Goal: Navigation & Orientation: Find specific page/section

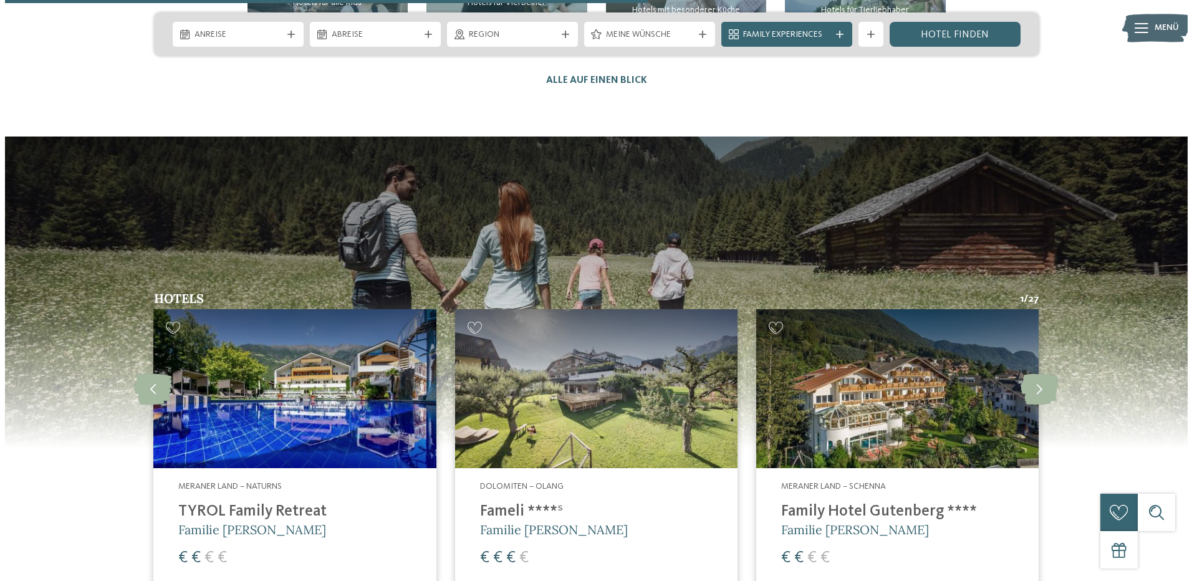
scroll to position [3241, 0]
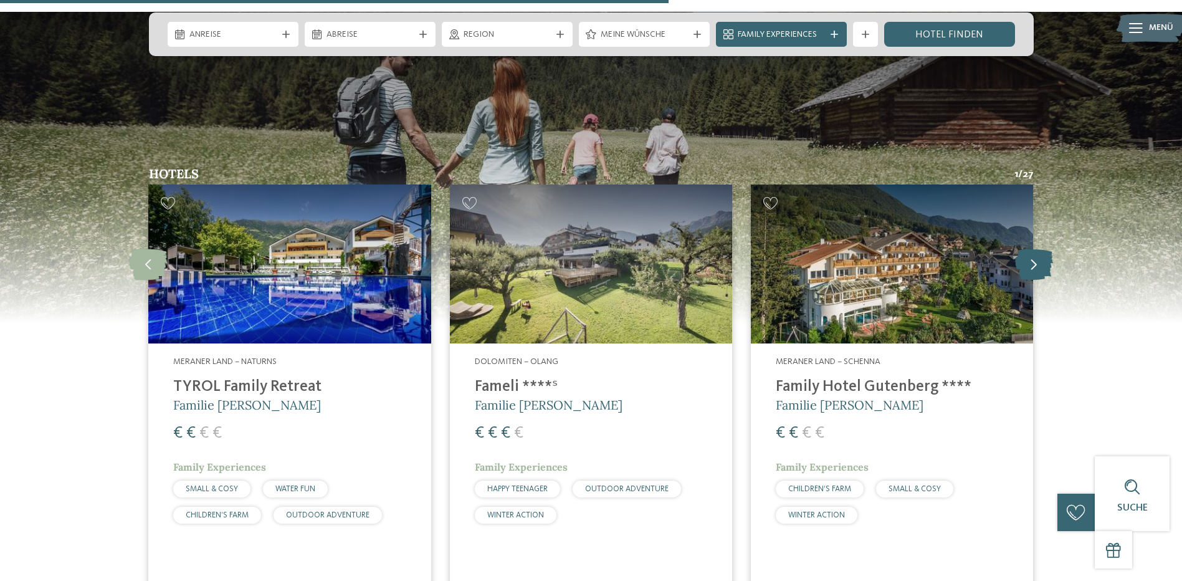
click at [1030, 249] on icon at bounding box center [1034, 264] width 38 height 31
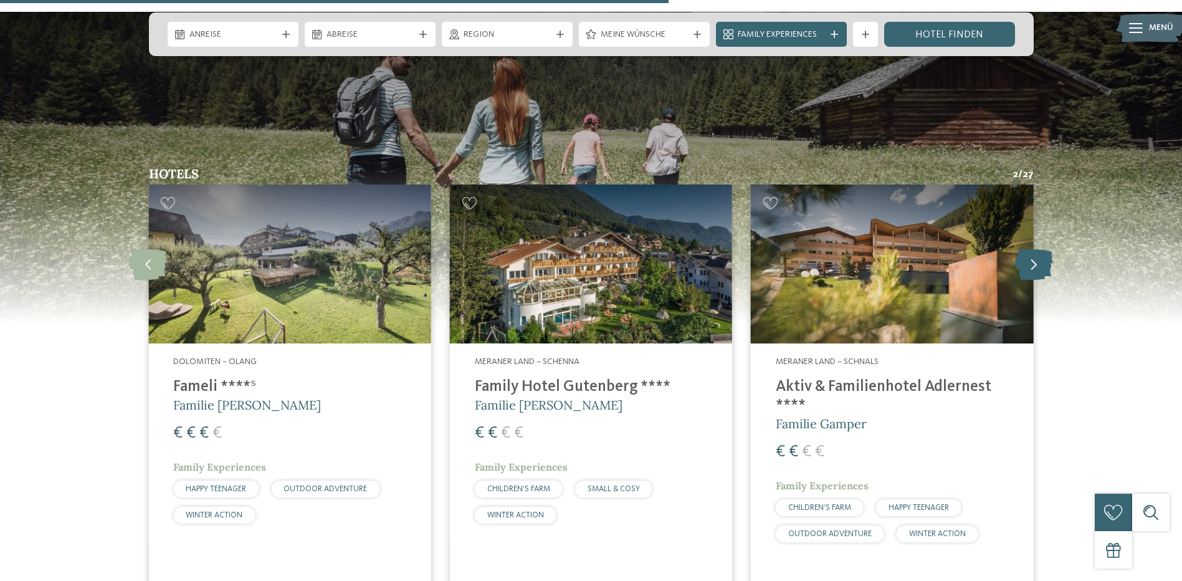
click at [1030, 249] on icon at bounding box center [1034, 264] width 38 height 31
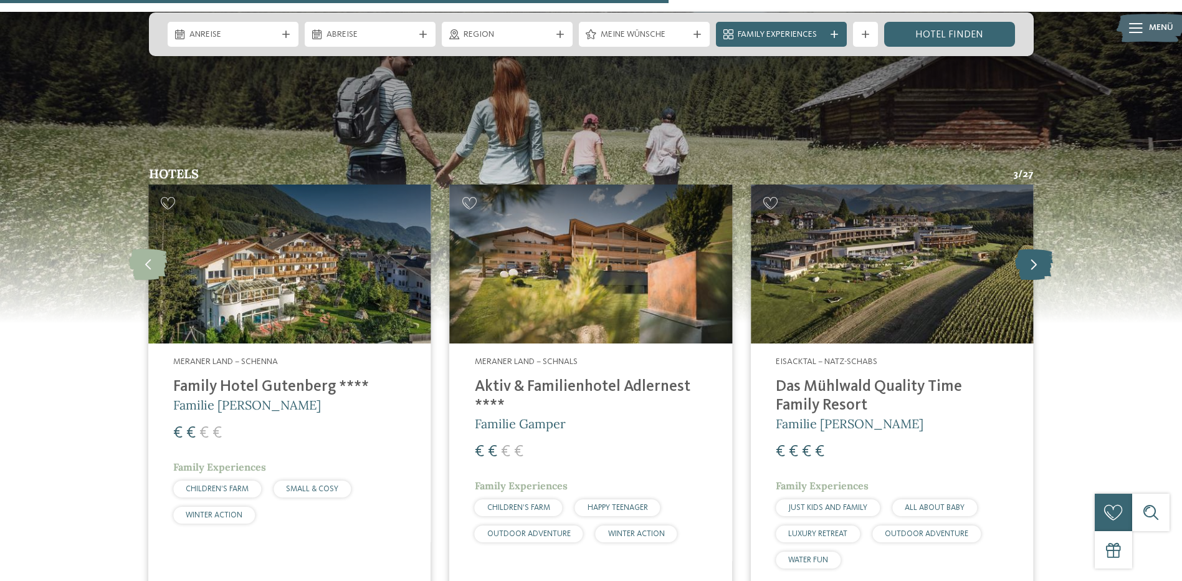
click at [1032, 249] on icon at bounding box center [1034, 264] width 38 height 31
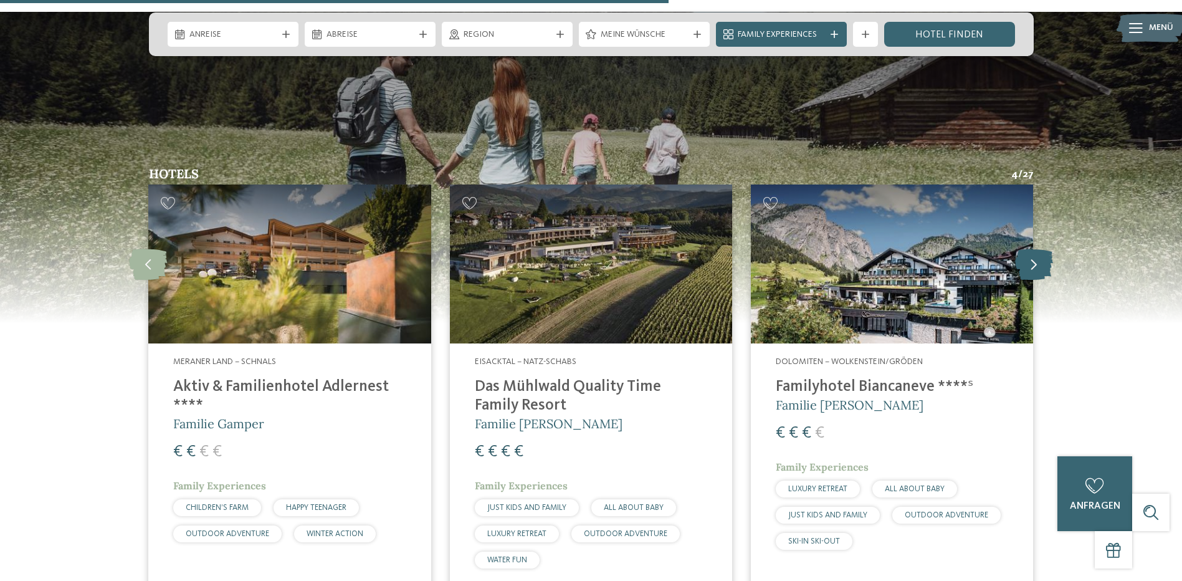
click at [1032, 249] on icon at bounding box center [1034, 264] width 38 height 31
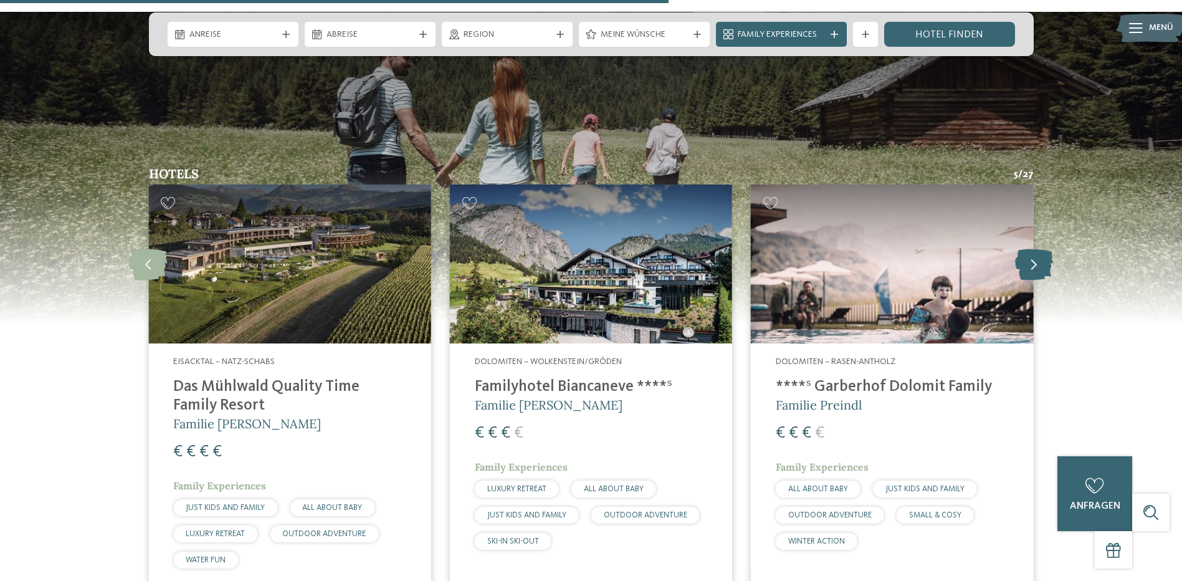
click at [1032, 249] on icon at bounding box center [1034, 264] width 38 height 31
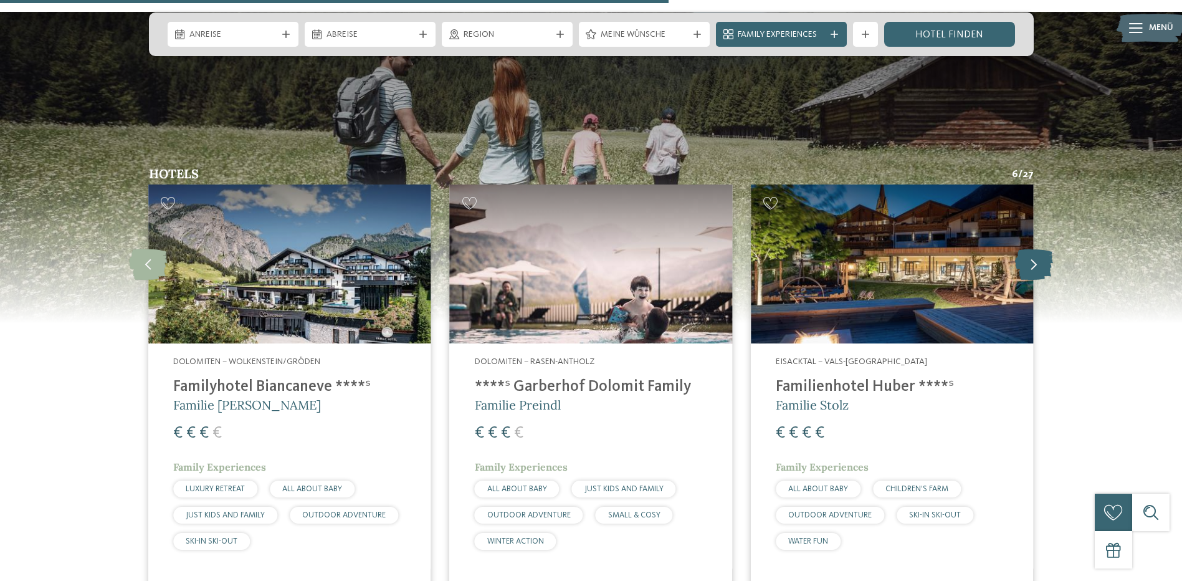
click at [1032, 249] on icon at bounding box center [1034, 264] width 38 height 31
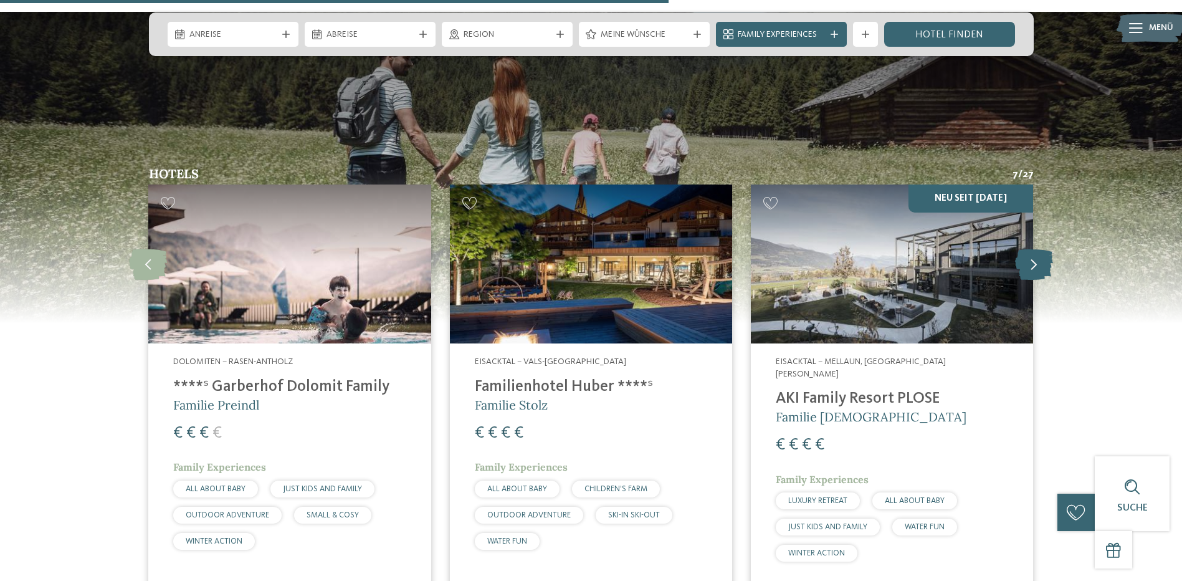
click at [1032, 249] on icon at bounding box center [1034, 264] width 38 height 31
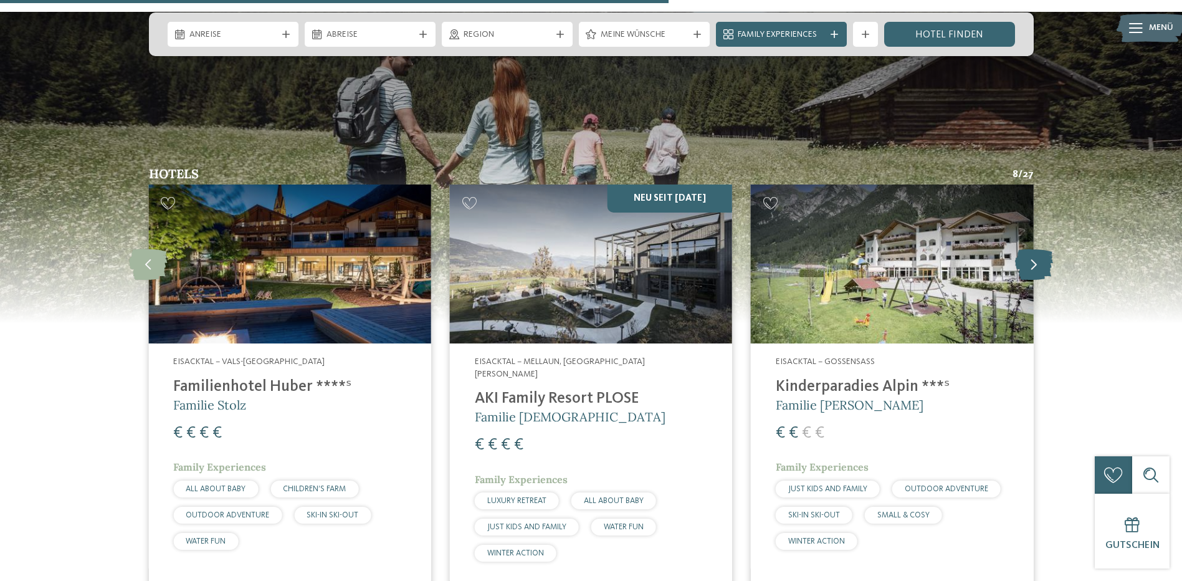
click at [1032, 249] on icon at bounding box center [1034, 264] width 38 height 31
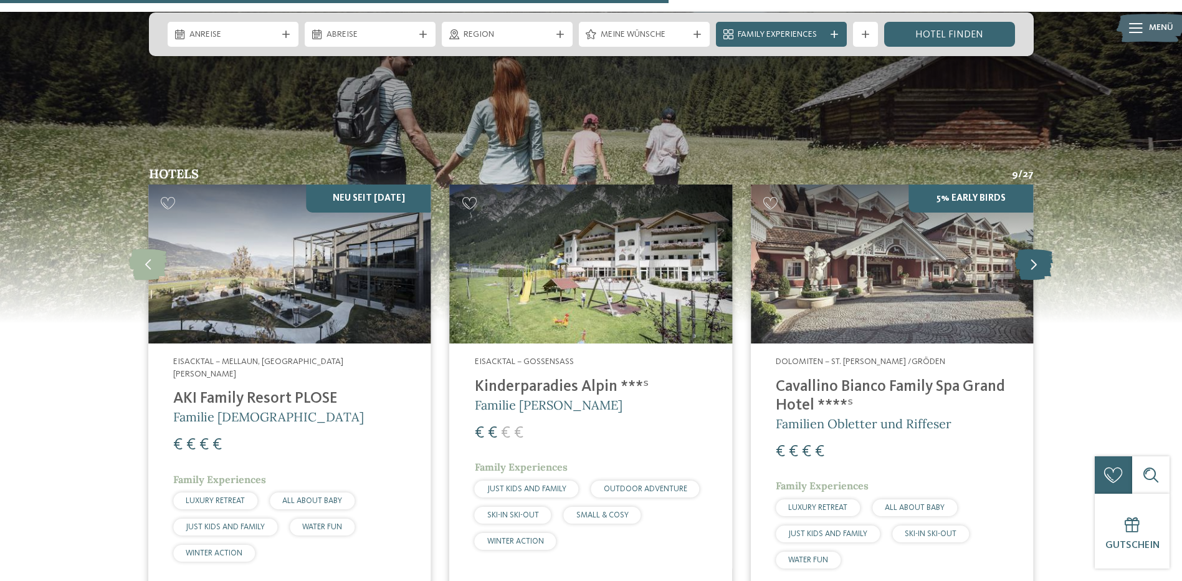
click at [1032, 249] on icon at bounding box center [1034, 264] width 38 height 31
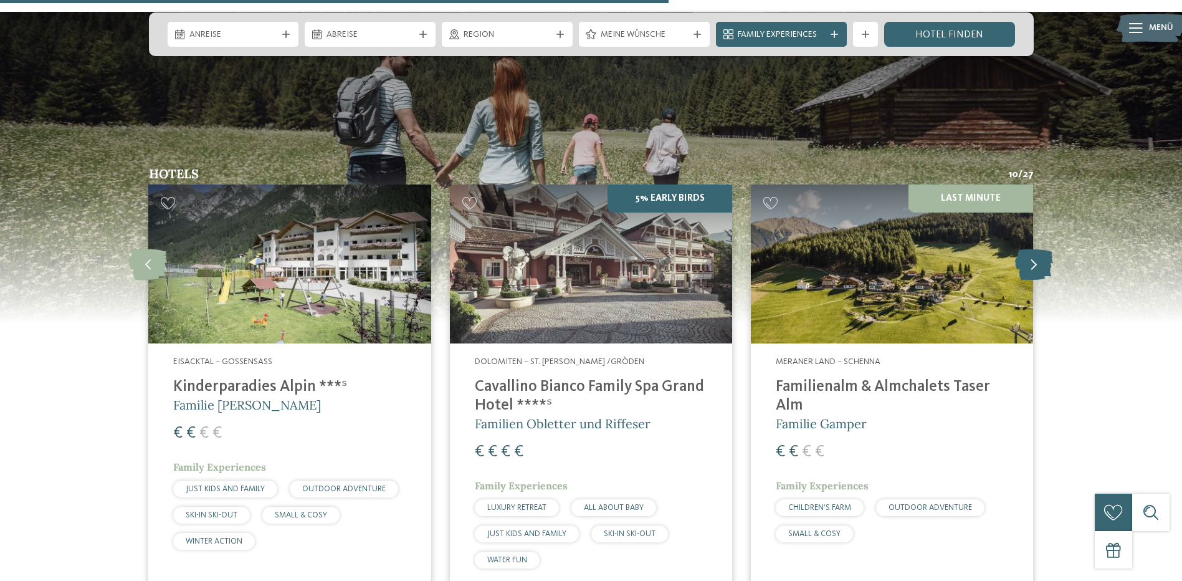
click at [1032, 249] on icon at bounding box center [1034, 264] width 38 height 31
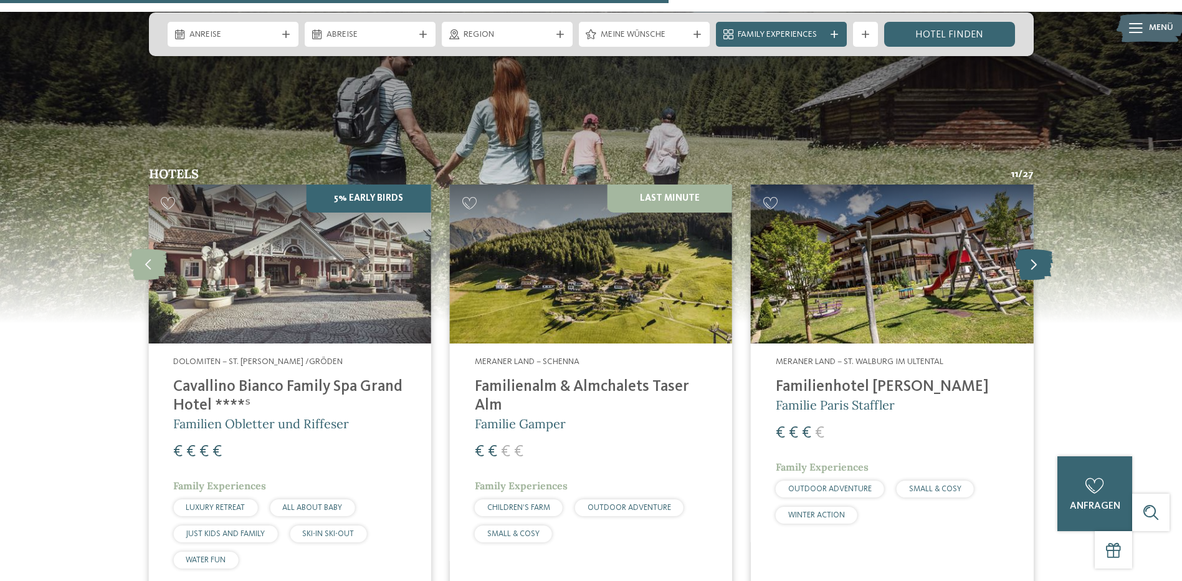
click at [1032, 249] on icon at bounding box center [1034, 264] width 38 height 31
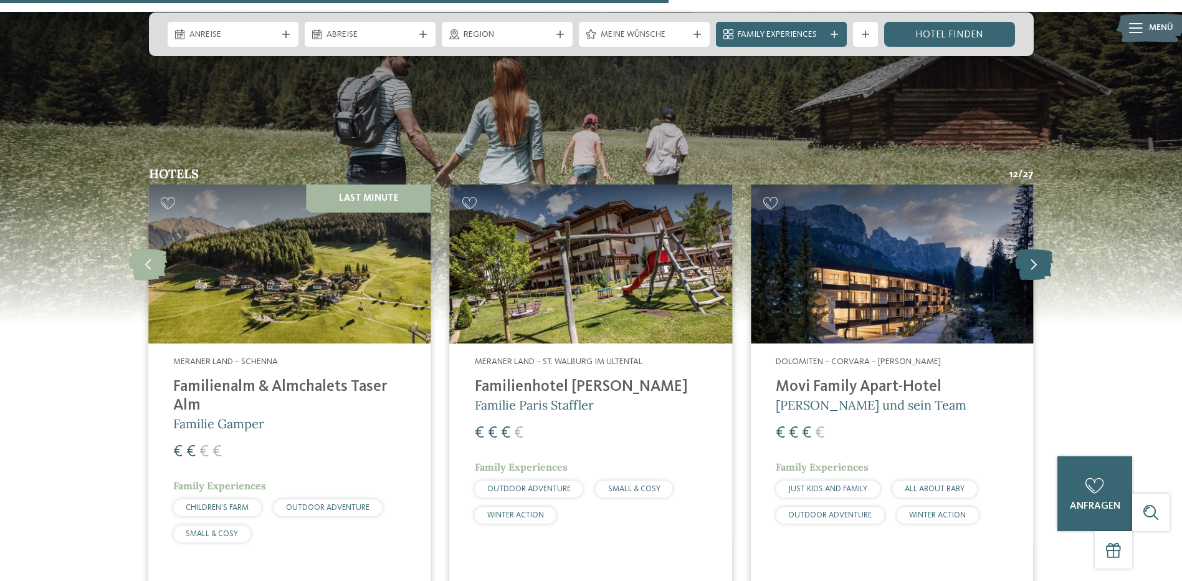
click at [1032, 249] on icon at bounding box center [1034, 264] width 38 height 31
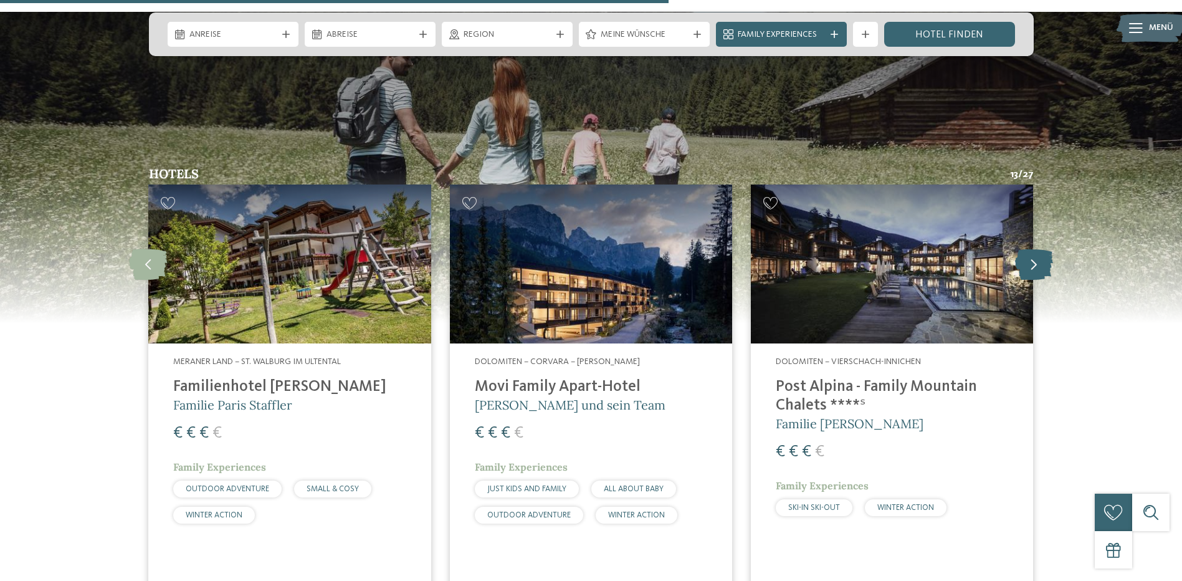
click at [1028, 249] on icon at bounding box center [1034, 264] width 38 height 31
